Goal: Check status: Check status

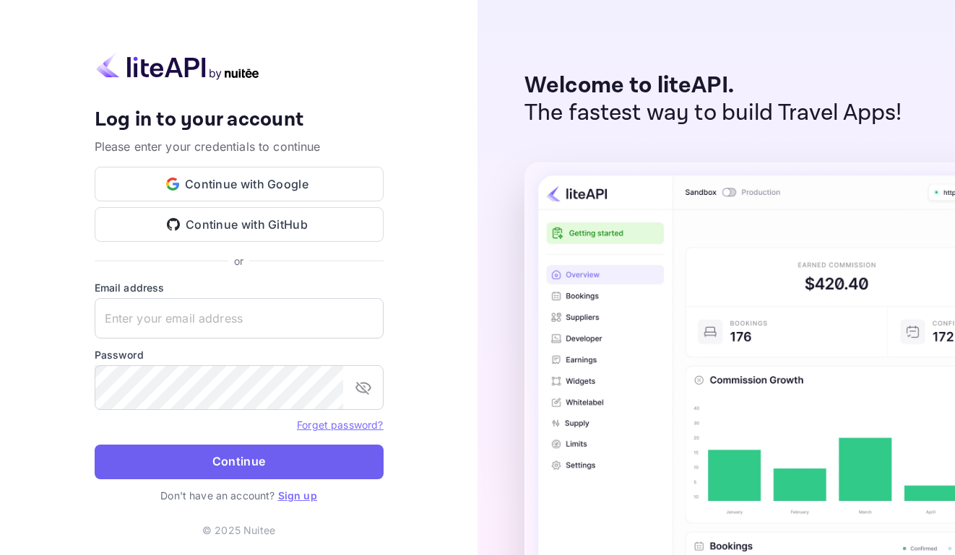
type input "[EMAIL_ADDRESS][DOMAIN_NAME]"
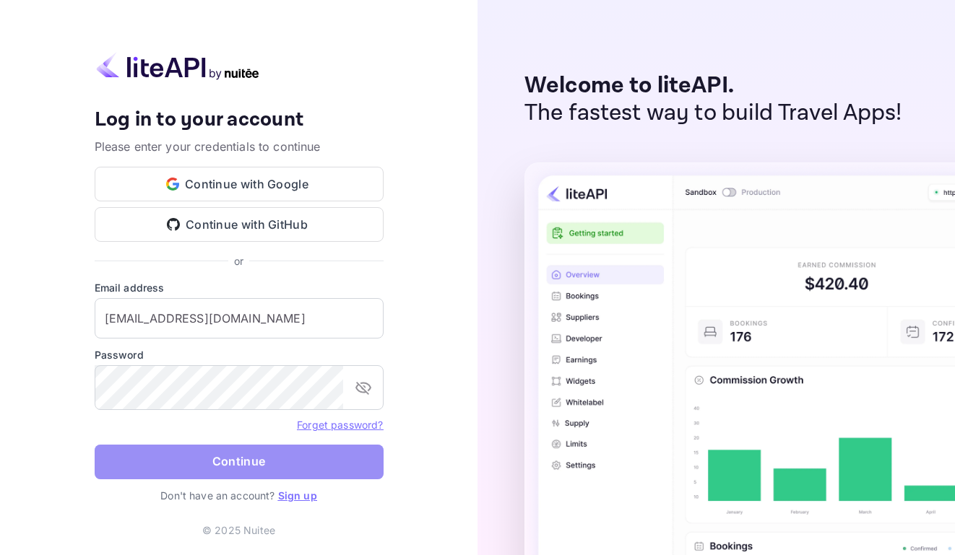
click at [234, 480] on button "Continue" at bounding box center [239, 462] width 289 height 35
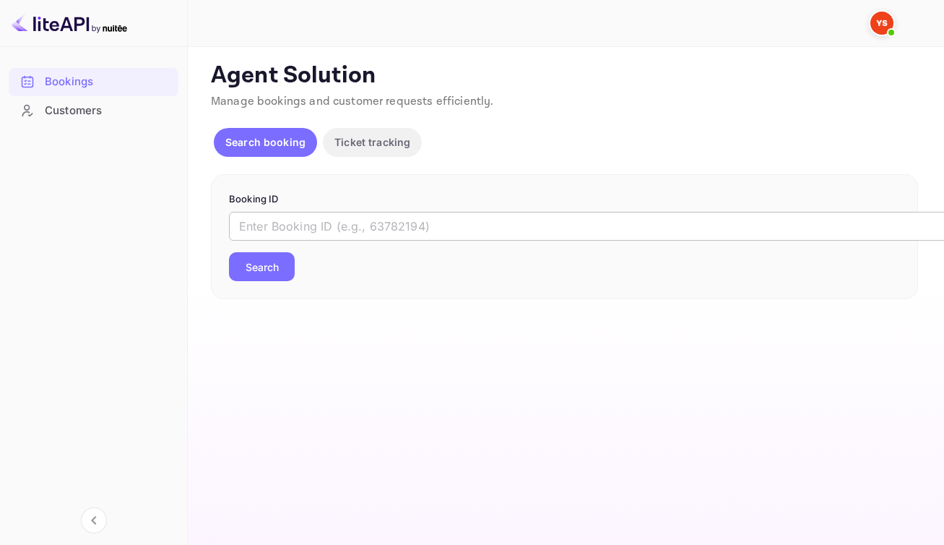
click at [434, 240] on input "text" at bounding box center [590, 226] width 722 height 29
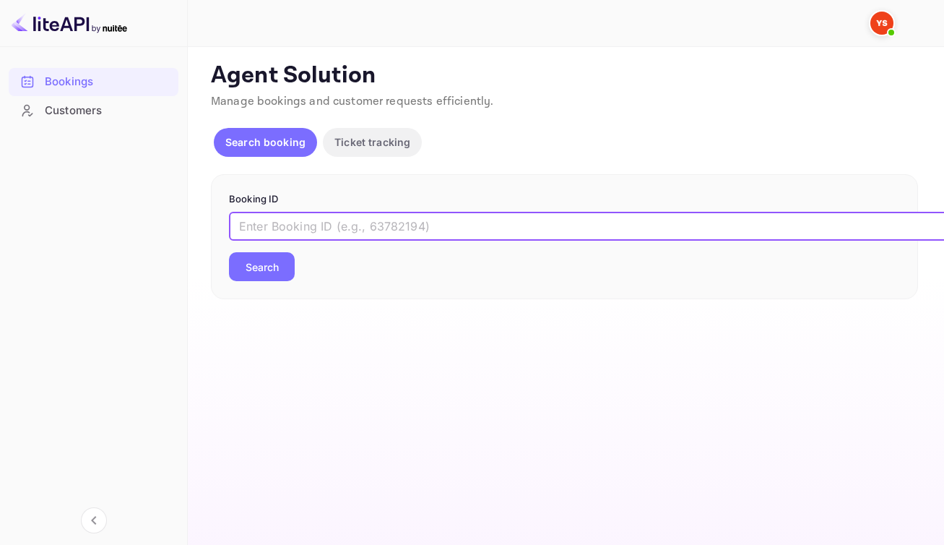
paste input "9228925"
type input "9228925"
click at [229, 252] on button "Search" at bounding box center [262, 266] width 66 height 29
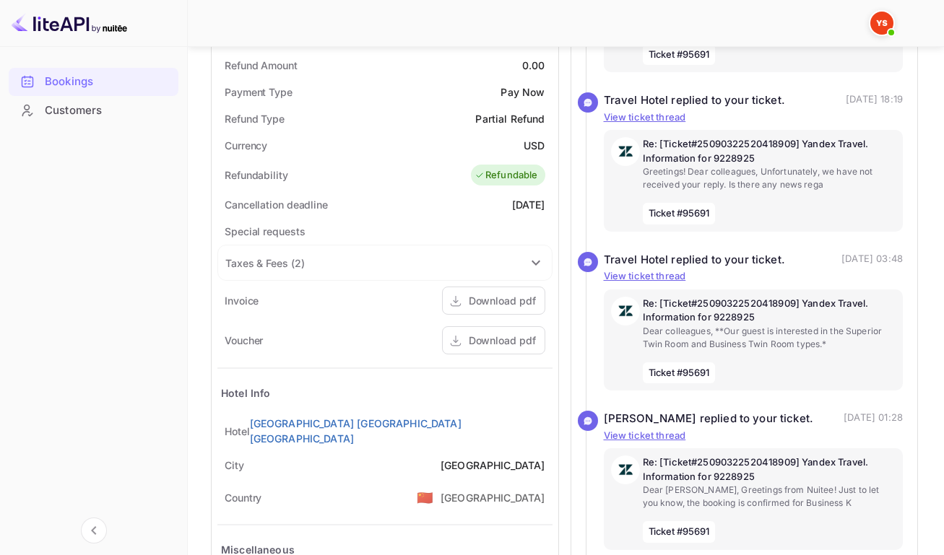
scroll to position [545, 0]
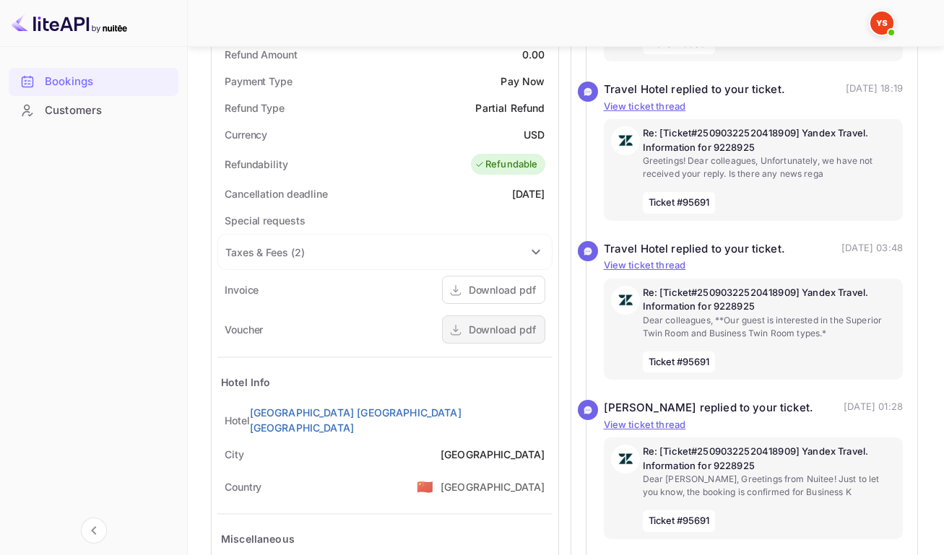
click at [470, 337] on div "Download pdf" at bounding box center [502, 329] width 67 height 15
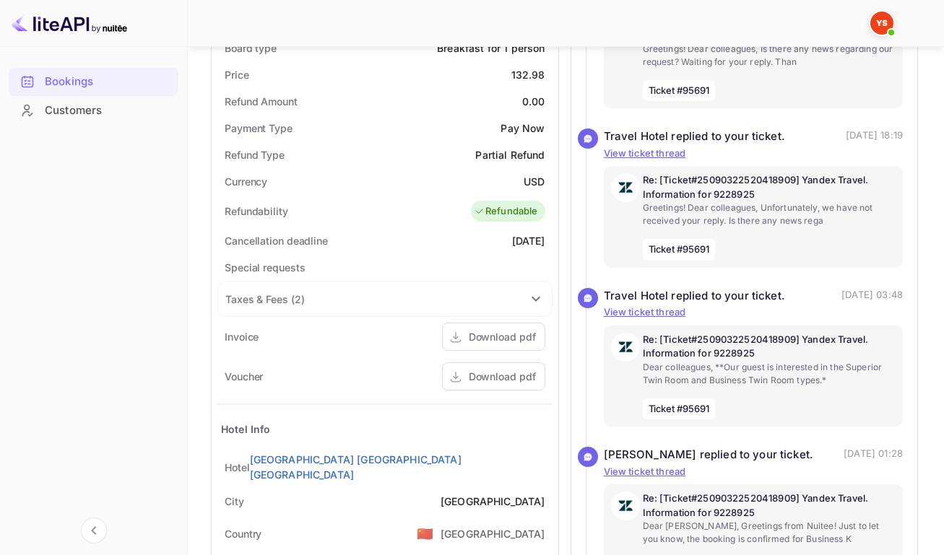
scroll to position [494, 0]
